Goal: Transaction & Acquisition: Purchase product/service

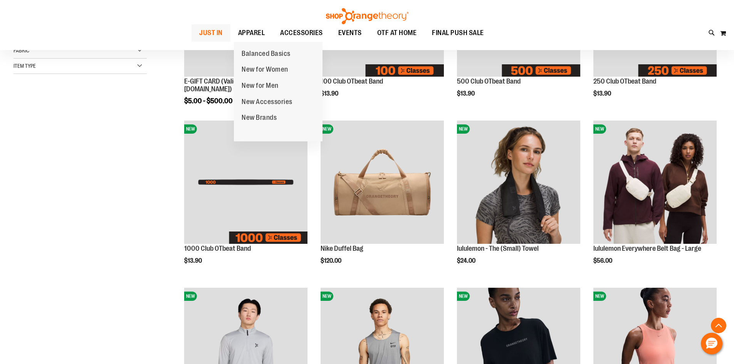
scroll to position [231, 0]
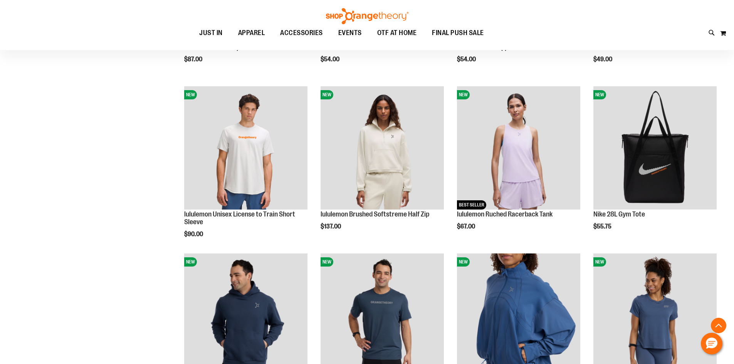
scroll to position [616, 0]
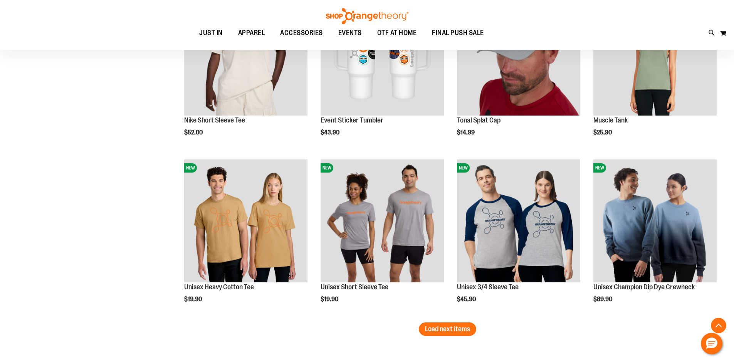
scroll to position [1349, 0]
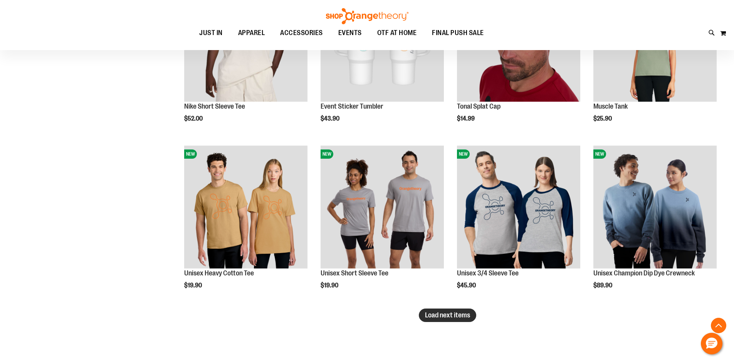
click at [447, 315] on span "Load next items" at bounding box center [447, 316] width 45 height 8
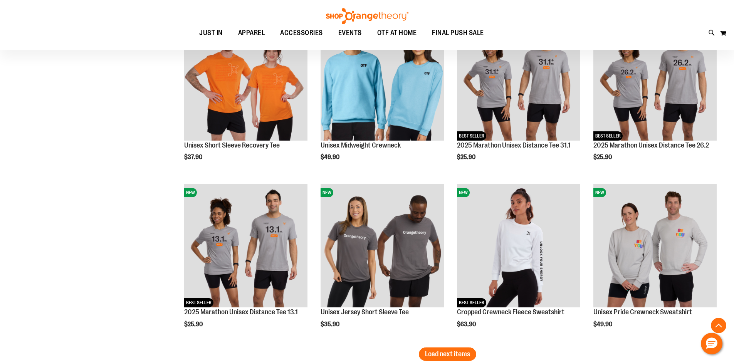
scroll to position [1850, 0]
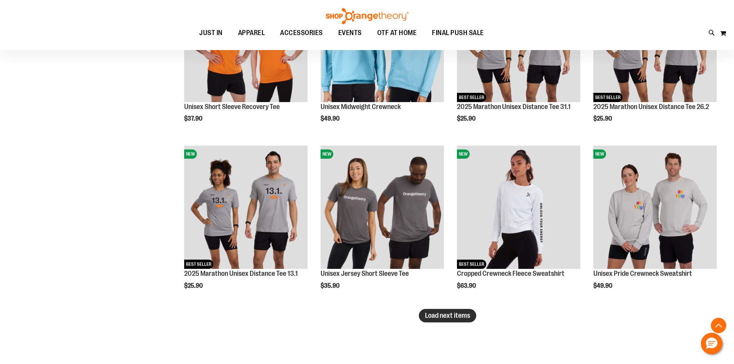
click at [463, 318] on span "Load next items" at bounding box center [447, 316] width 45 height 8
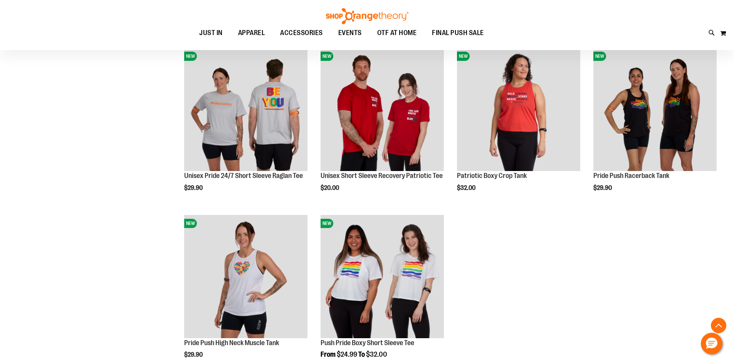
scroll to position [2120, 0]
